Goal: Information Seeking & Learning: Learn about a topic

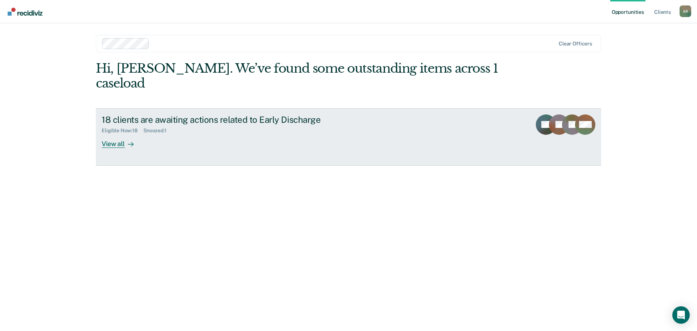
click at [127, 139] on div at bounding box center [129, 143] width 9 height 8
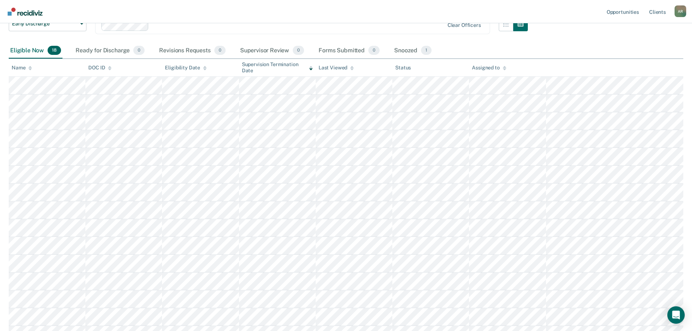
scroll to position [73, 0]
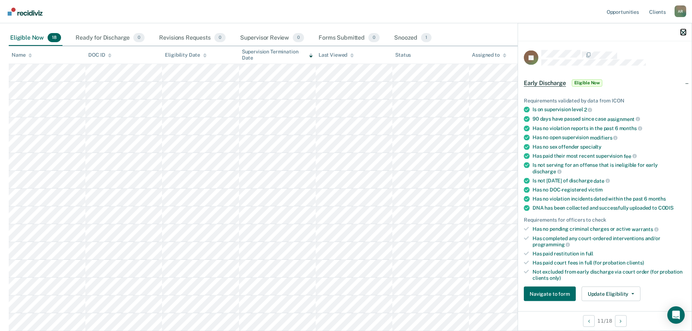
click at [682, 33] on icon "button" at bounding box center [683, 32] width 5 height 5
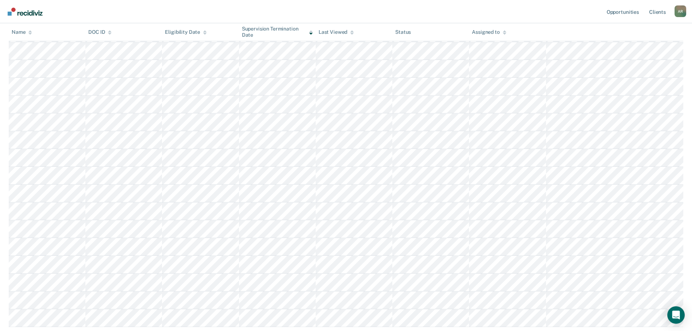
scroll to position [145, 0]
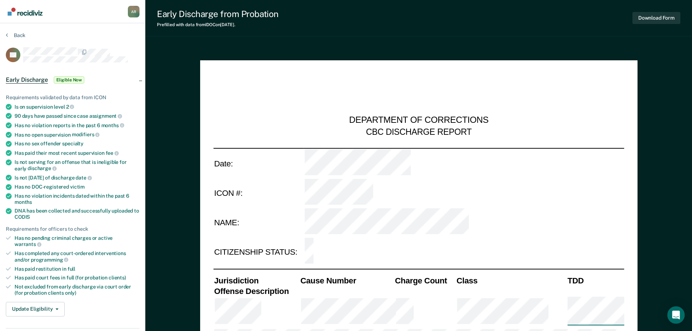
type textarea "x"
click at [9, 34] on button "Back" at bounding box center [16, 35] width 20 height 7
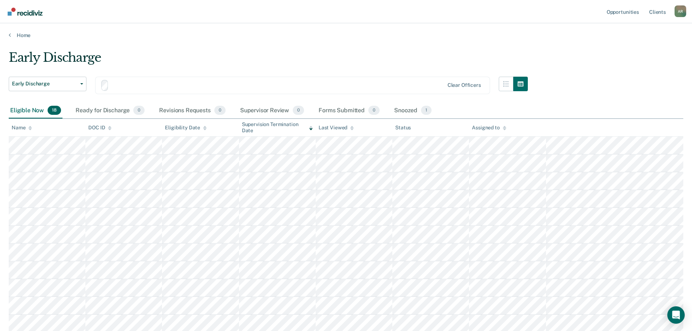
scroll to position [145, 0]
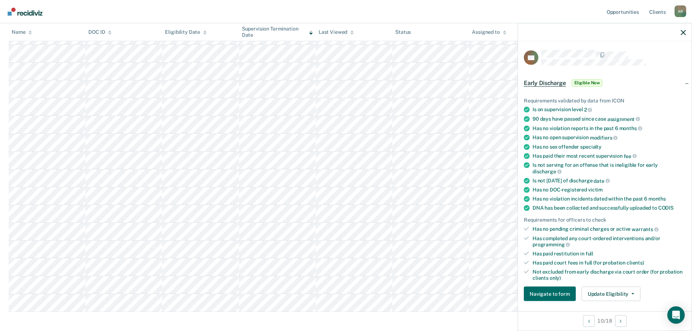
click at [571, 227] on div "Has no pending criminal charges or active warrants" at bounding box center [608, 229] width 153 height 7
click at [570, 228] on div "Has no pending criminal charges or active warrants" at bounding box center [608, 229] width 153 height 7
